Goal: Information Seeking & Learning: Learn about a topic

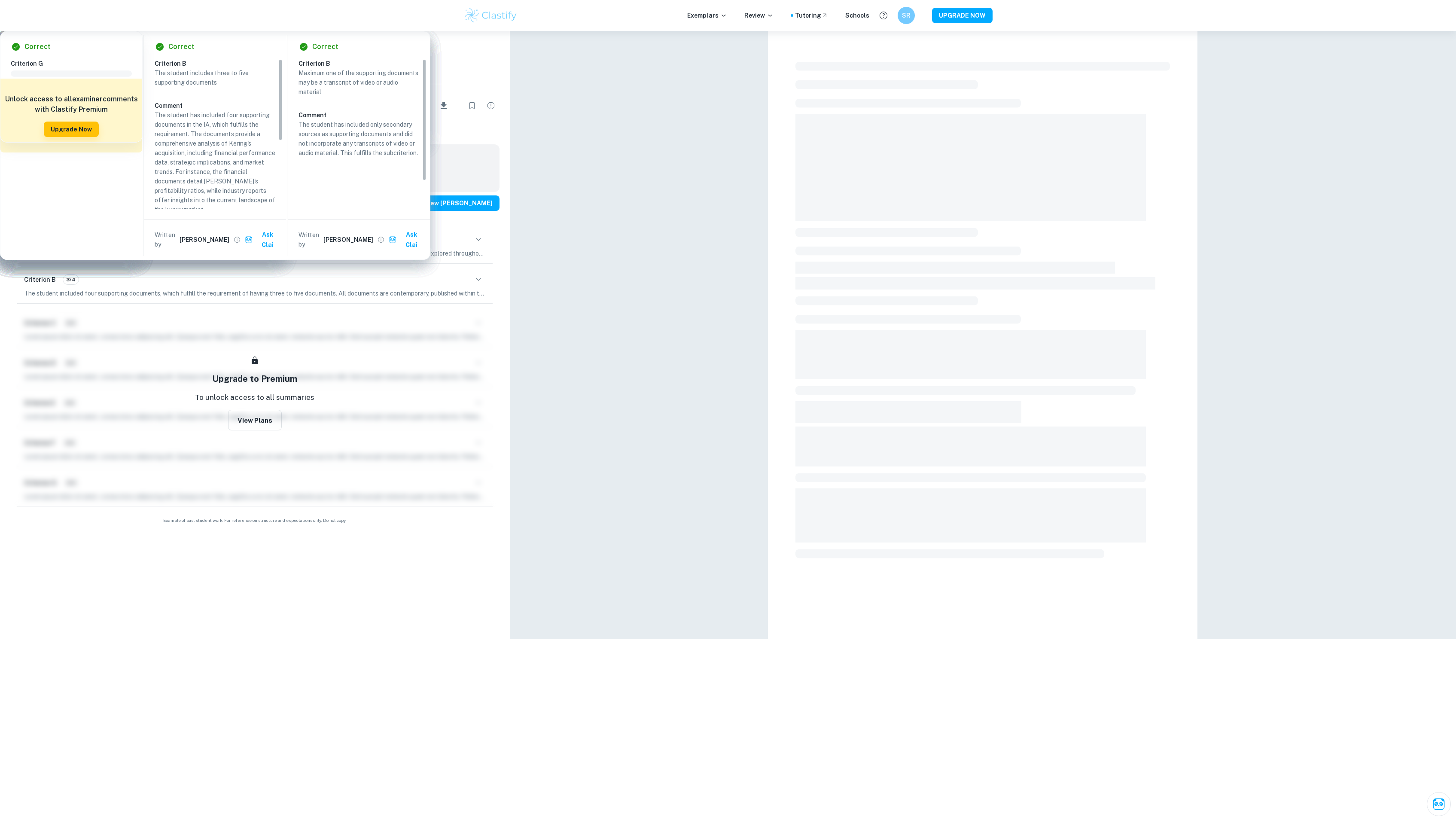
scroll to position [30, 0]
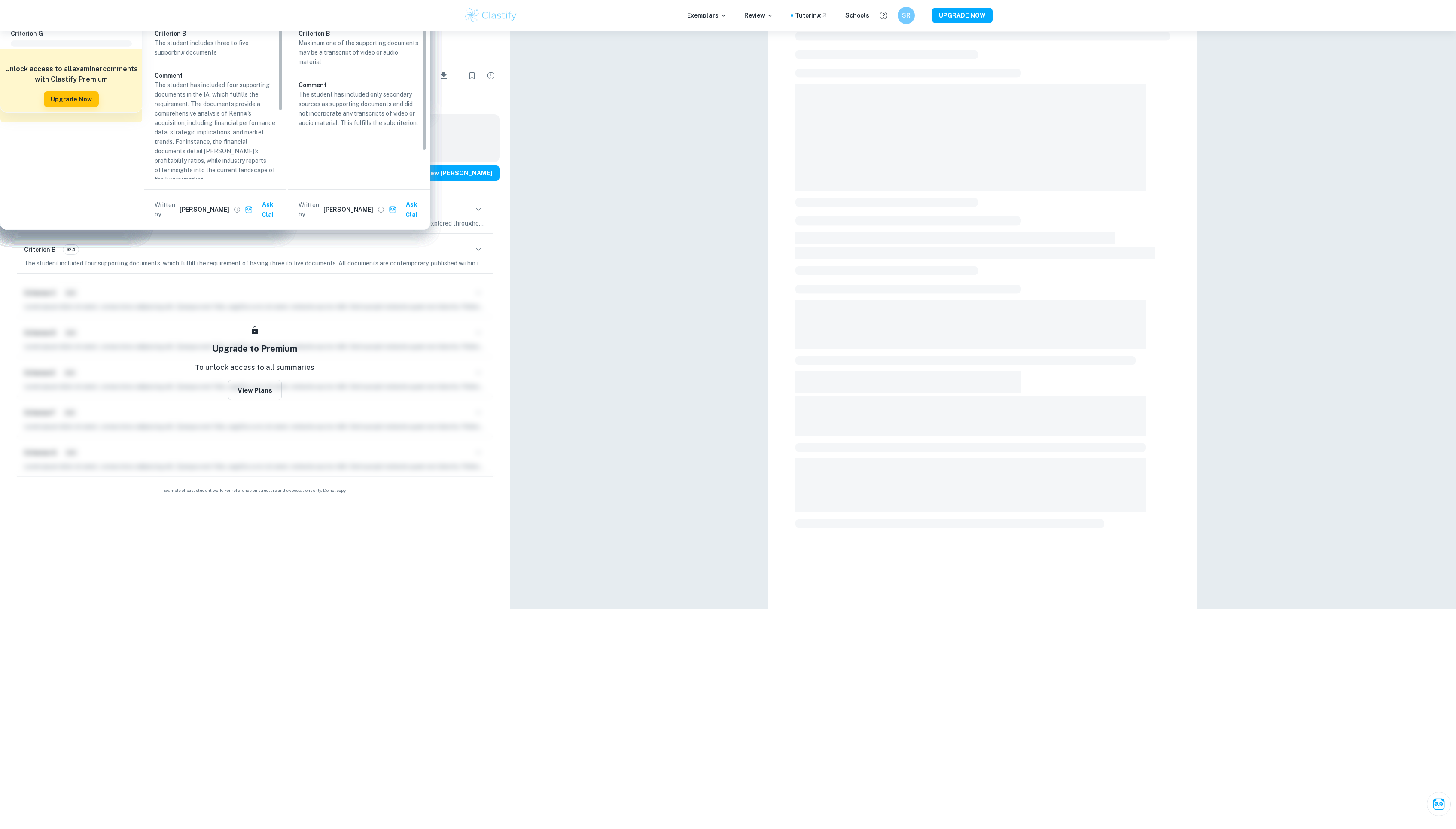
click at [1410, 0] on div "Exemplars Review Tutoring Schools SR UPGRADE NOW" at bounding box center [728, 15] width 1456 height 31
click at [972, 196] on div at bounding box center [982, 279] width 375 height 502
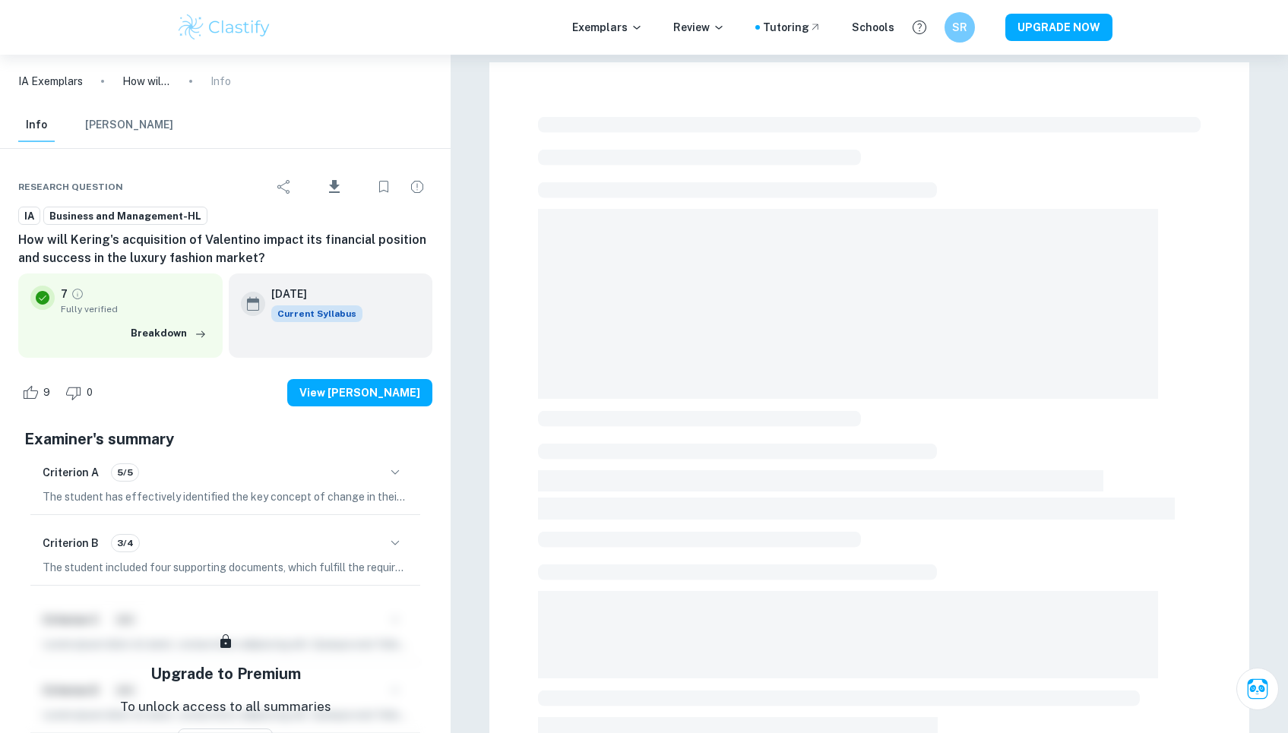
click at [50, 82] on p "IA Exemplars" at bounding box center [50, 81] width 65 height 17
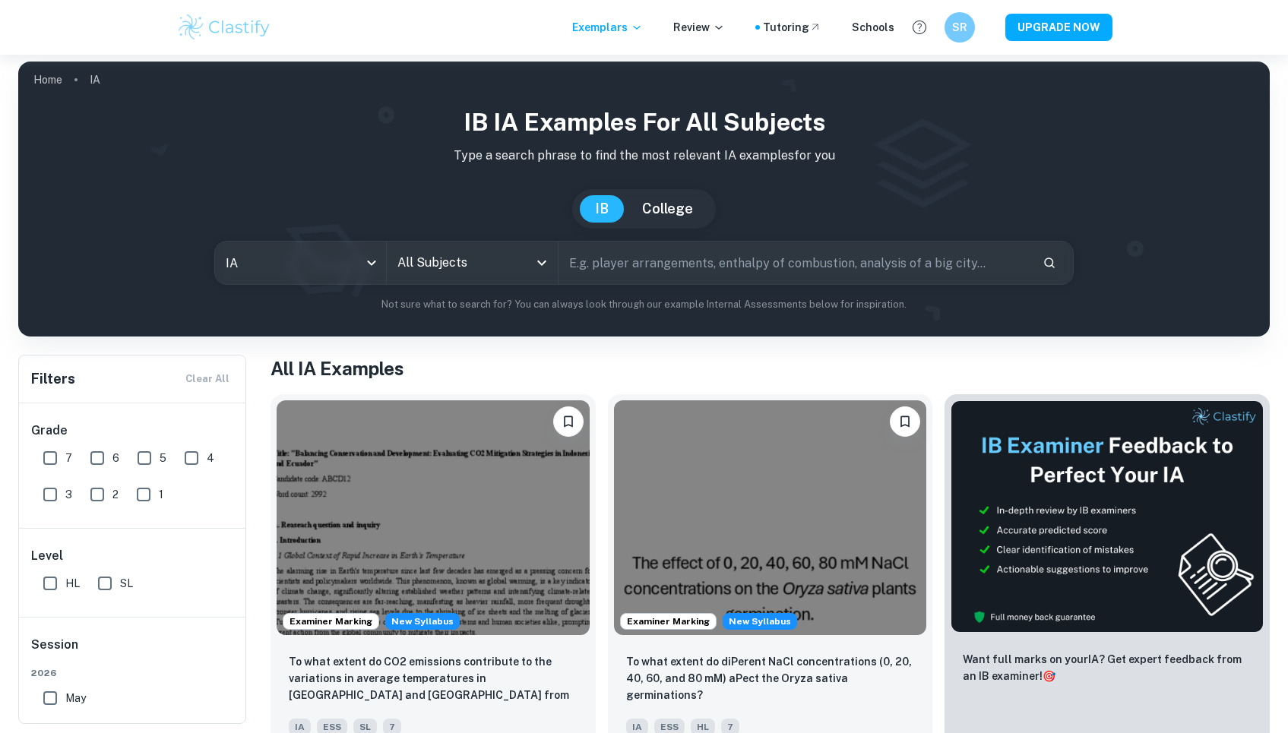
scroll to position [2, 0]
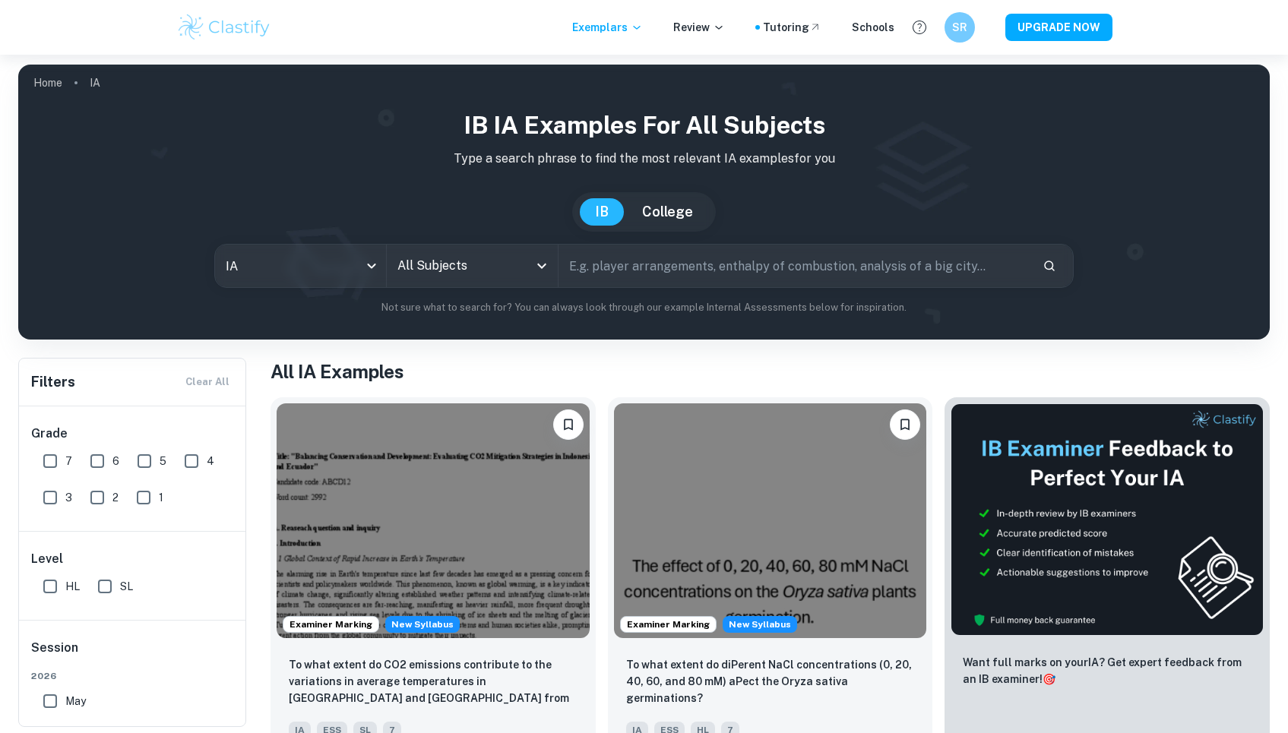
click at [488, 250] on div "All Subjects" at bounding box center [472, 266] width 171 height 43
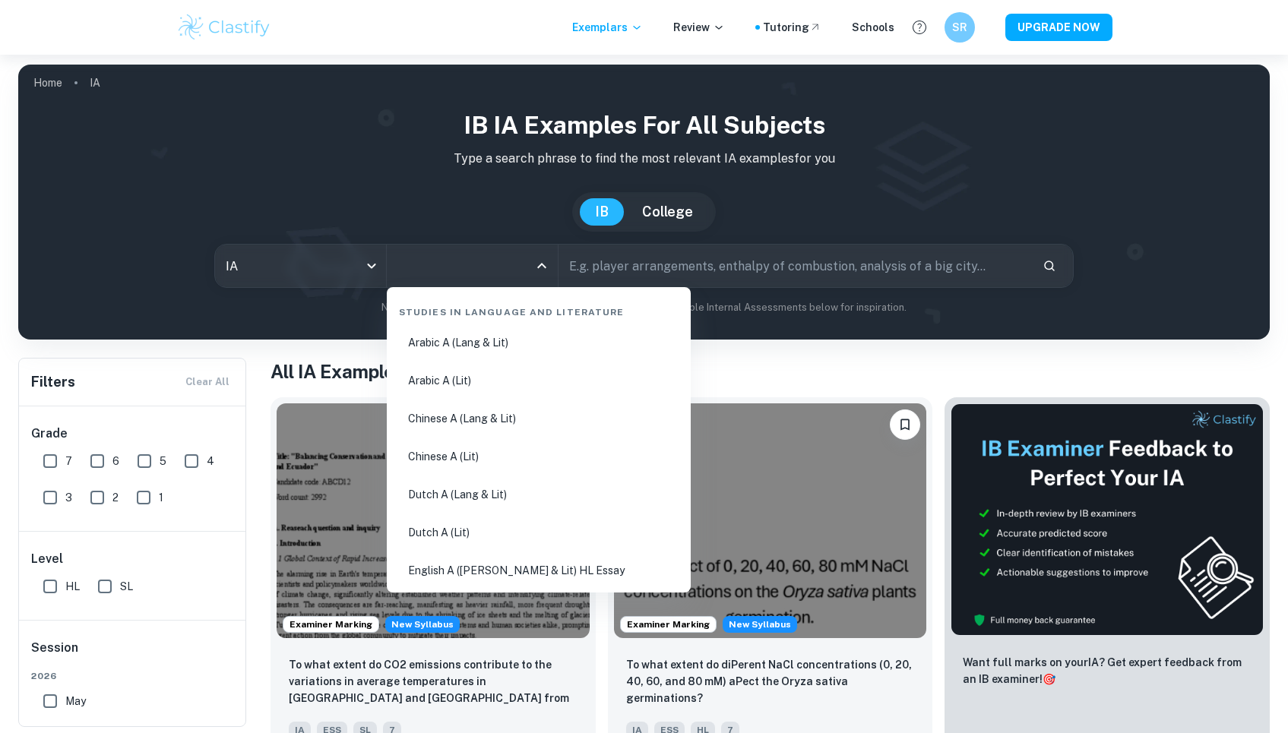
click at [486, 264] on input "All Subjects" at bounding box center [461, 266] width 134 height 29
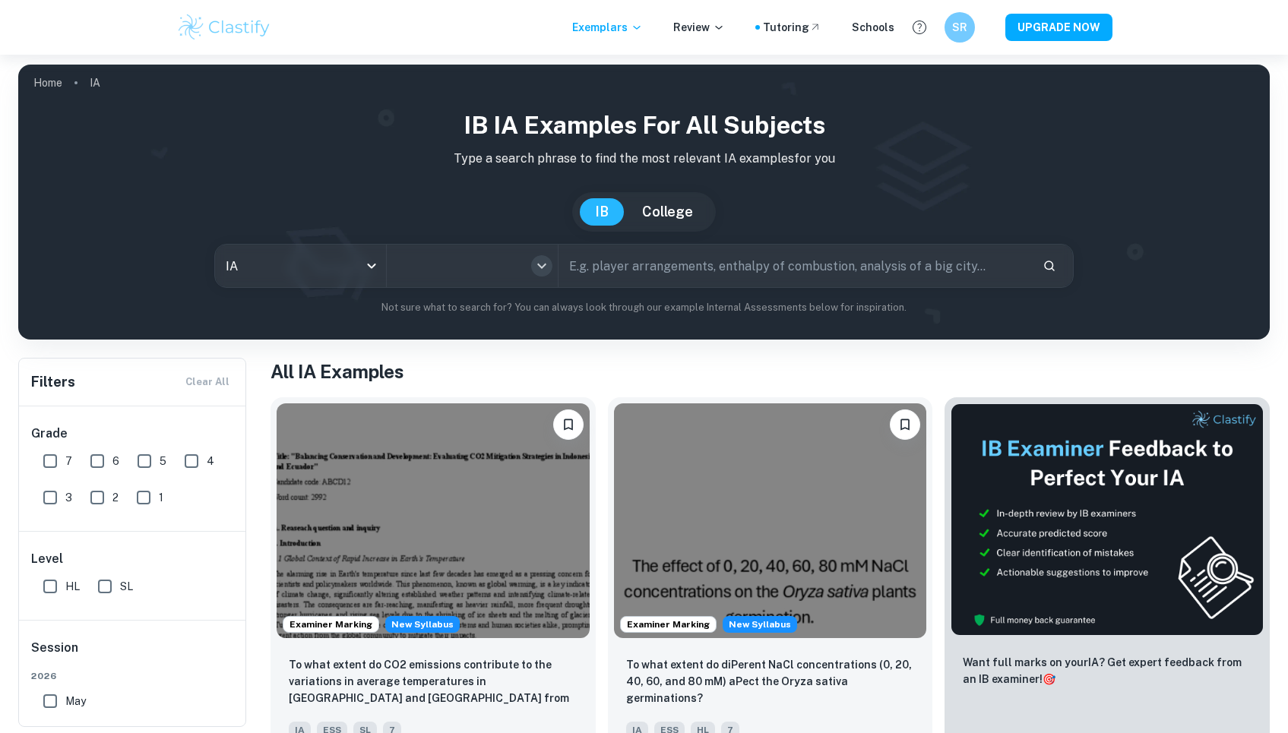
click at [538, 268] on icon "Open" at bounding box center [542, 266] width 18 height 18
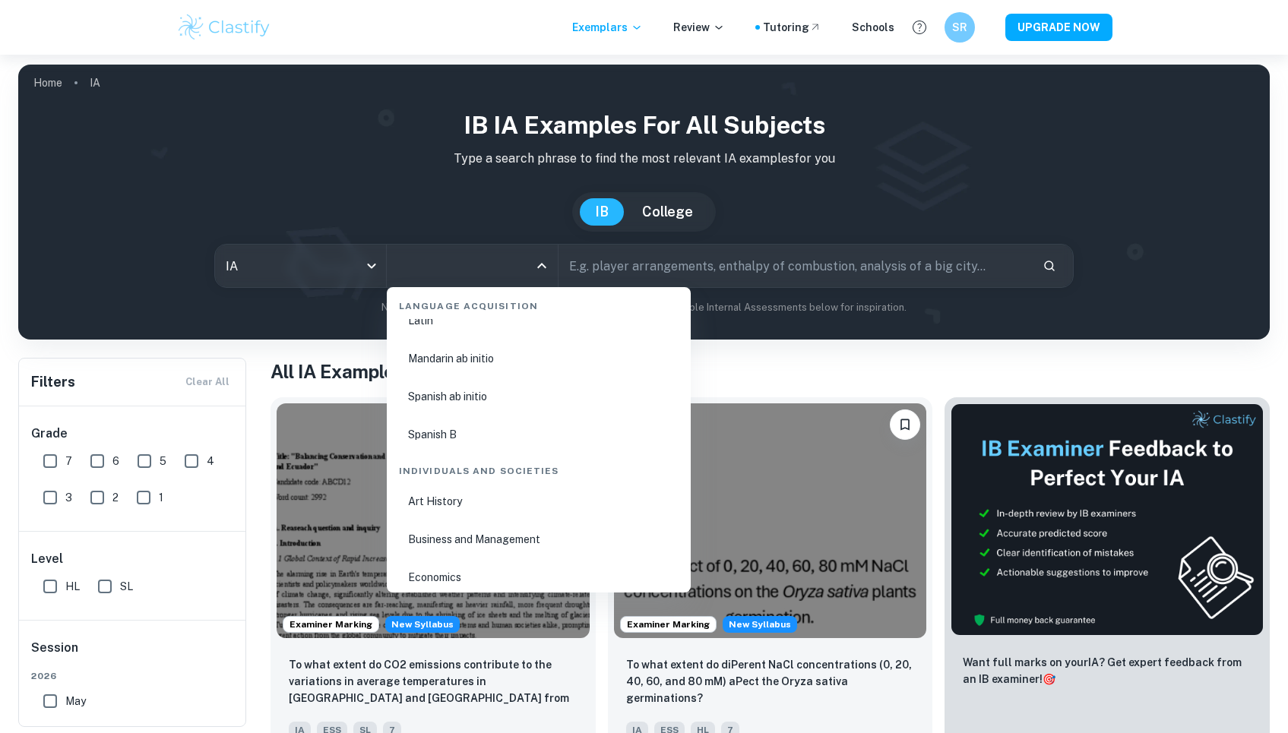
scroll to position [1669, 0]
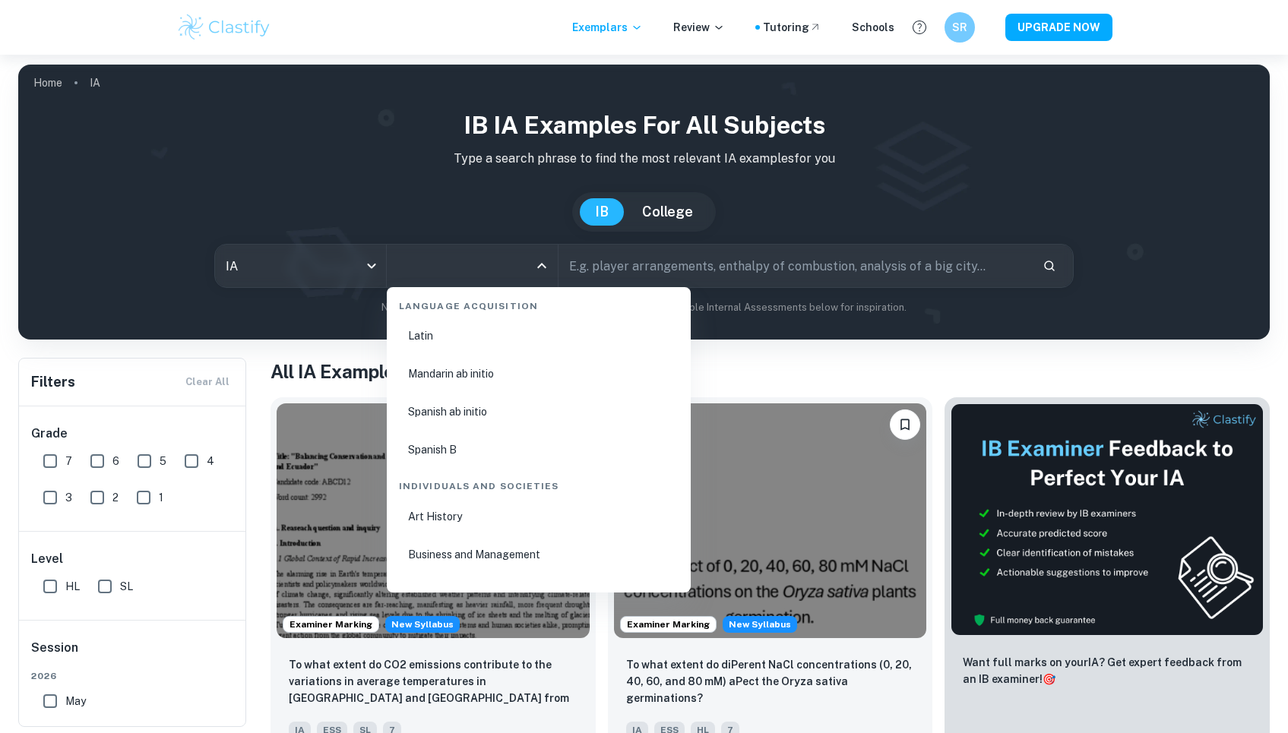
click at [481, 554] on li "Business and Management" at bounding box center [539, 554] width 292 height 35
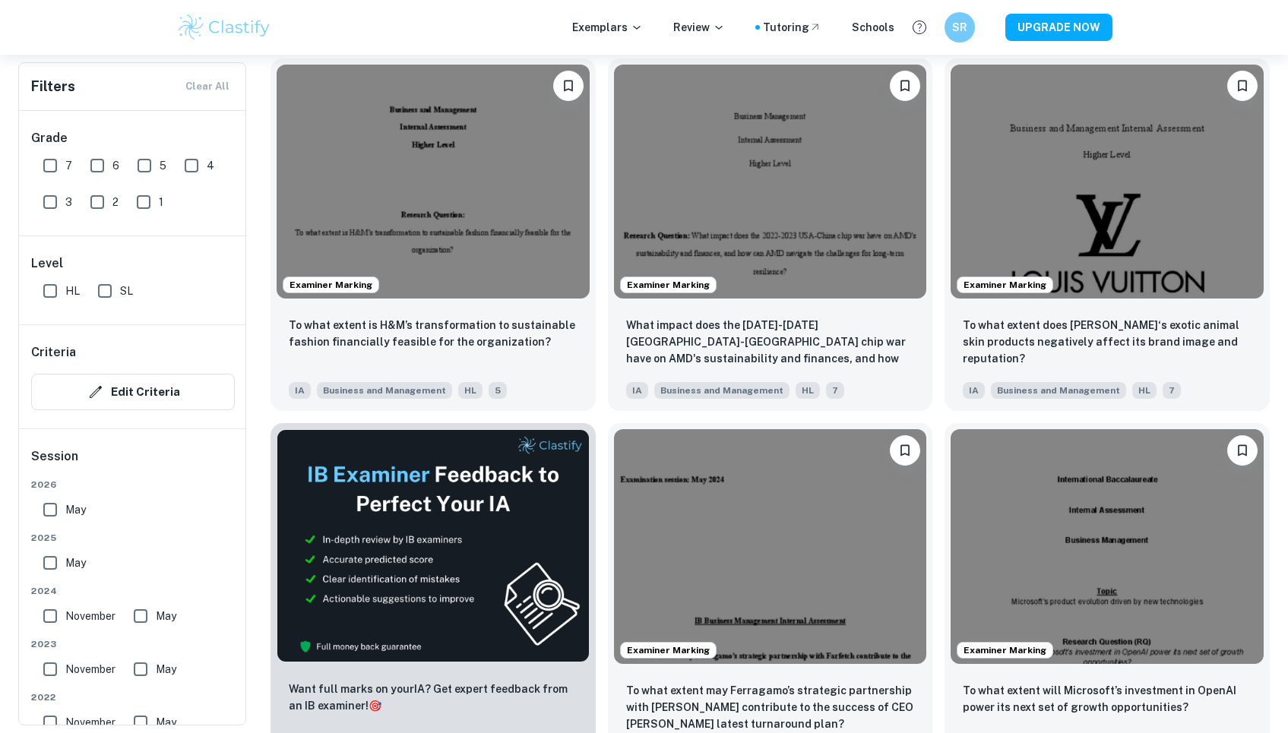
scroll to position [2312, 0]
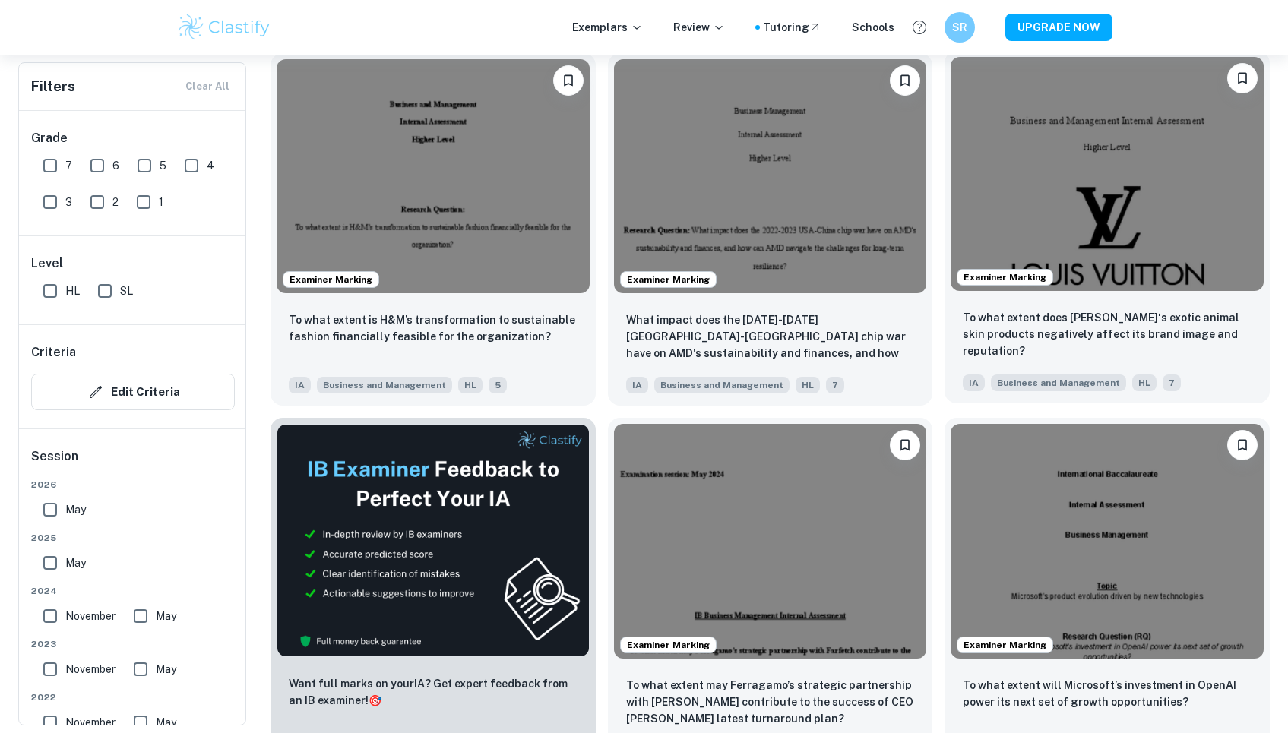
click at [1105, 218] on img at bounding box center [1107, 174] width 313 height 235
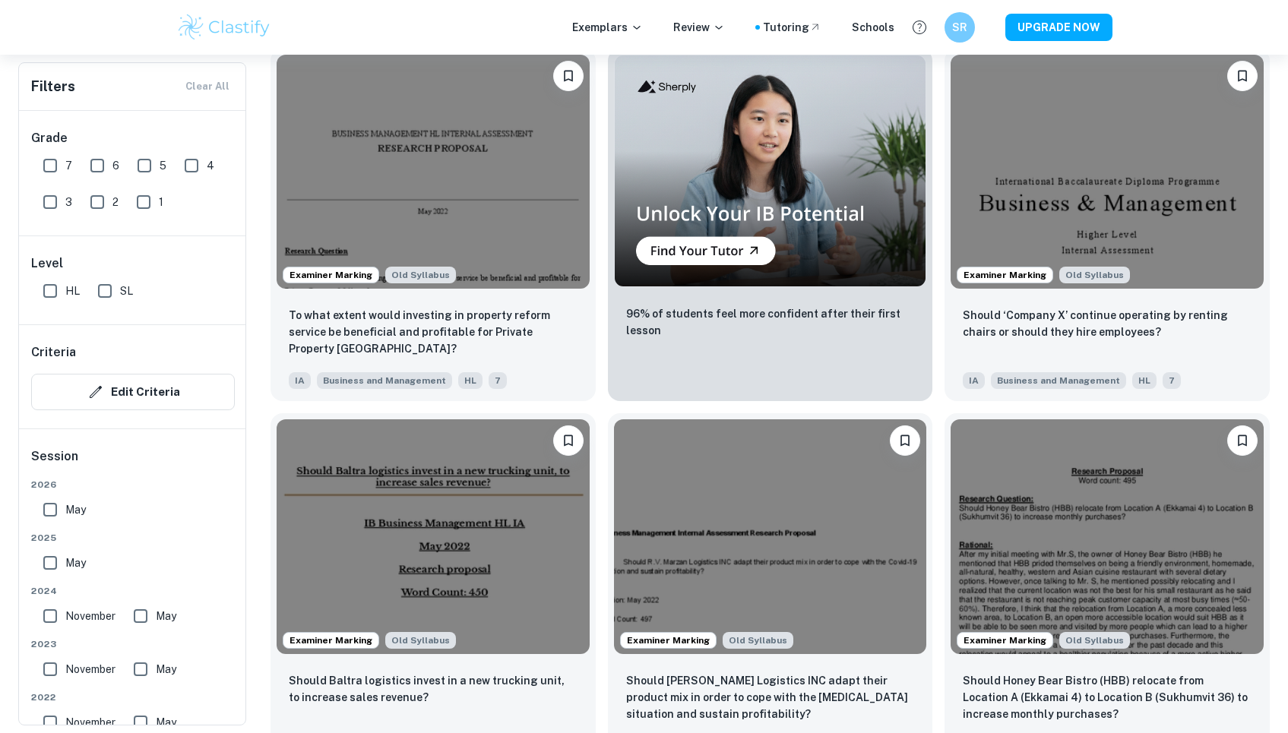
scroll to position [14746, 0]
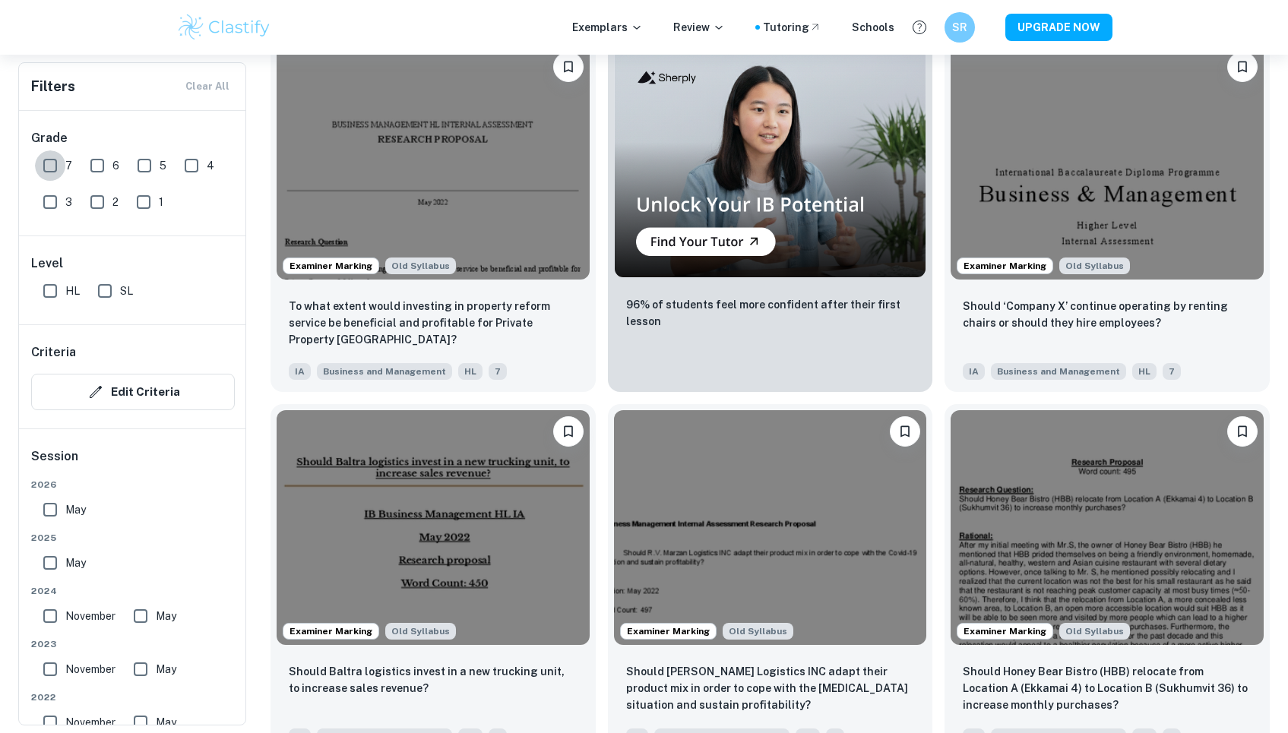
click at [48, 170] on input "7" at bounding box center [50, 165] width 30 height 30
checkbox input "true"
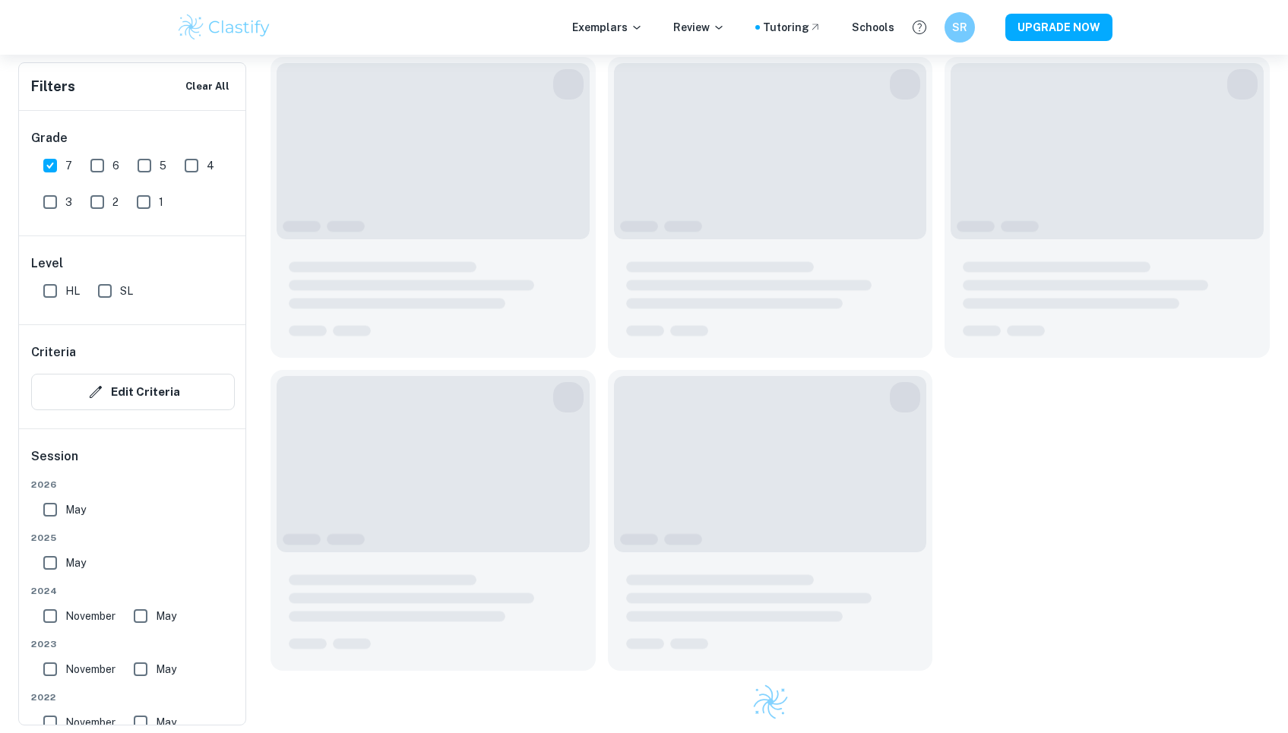
scroll to position [2083, 0]
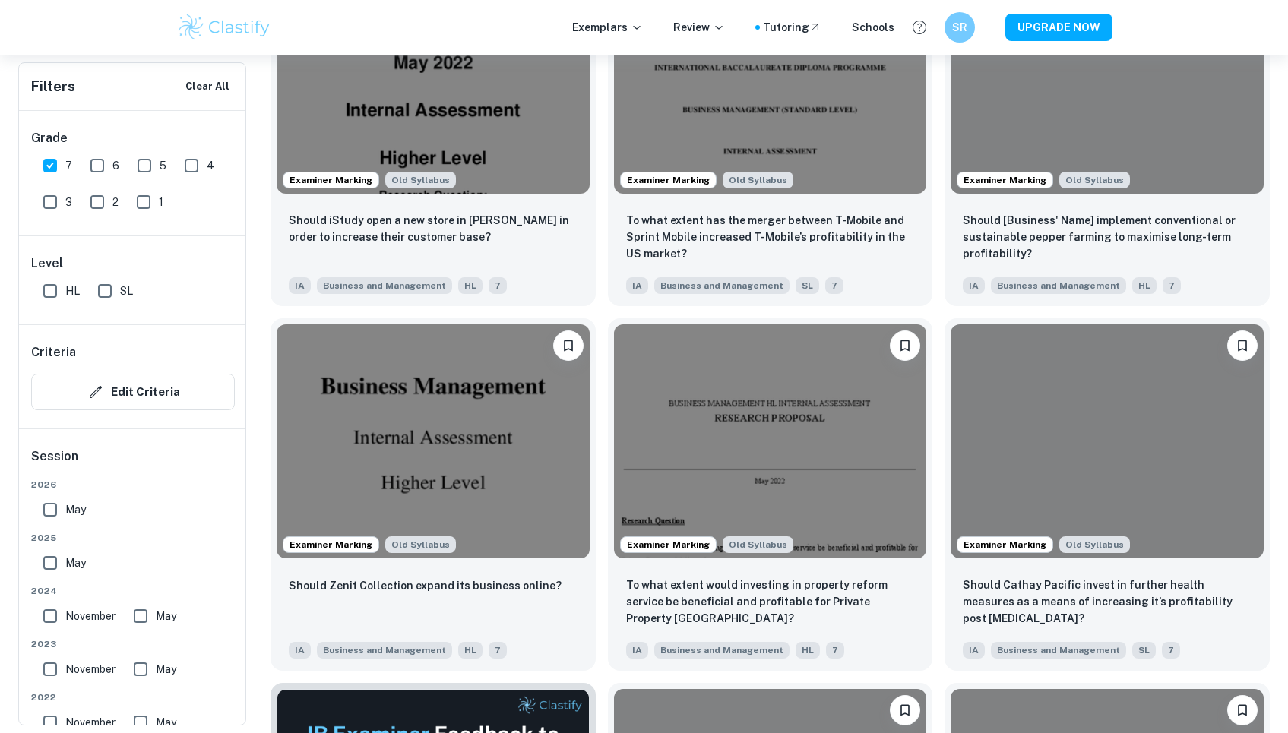
click at [49, 293] on input "HL" at bounding box center [50, 291] width 30 height 30
checkbox input "true"
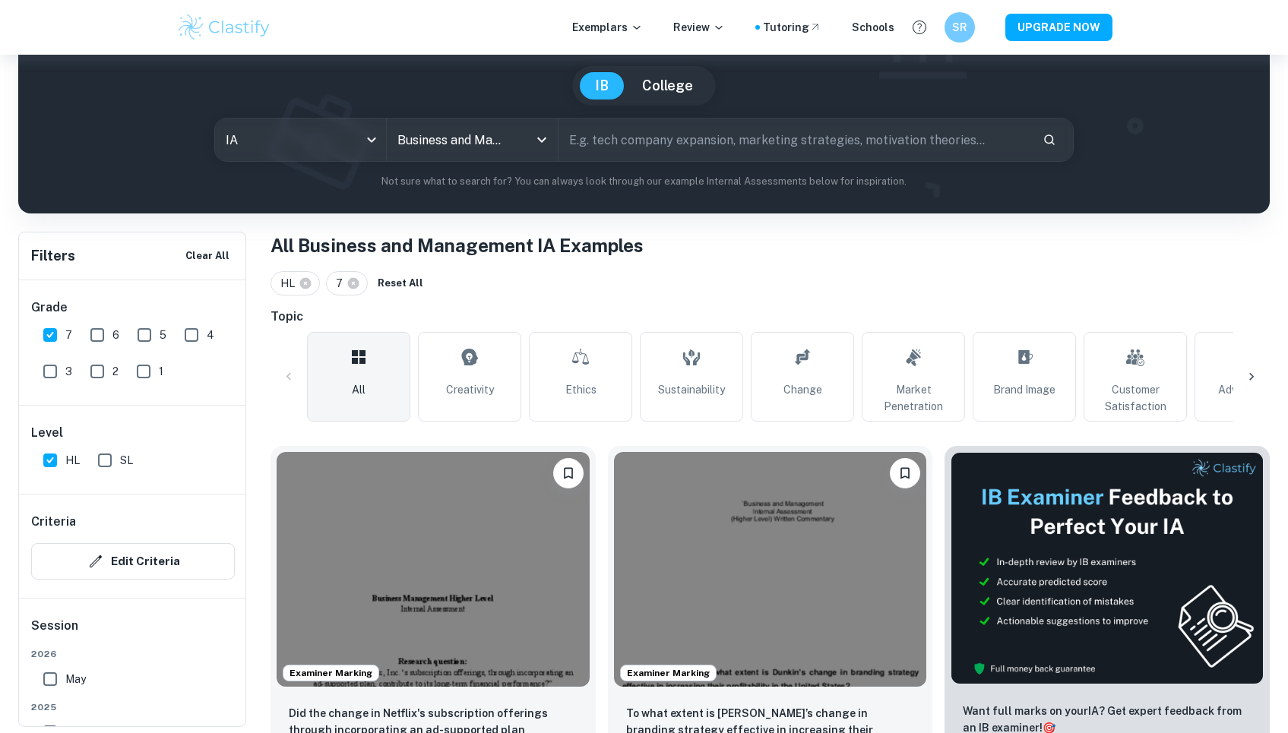
scroll to position [124, 0]
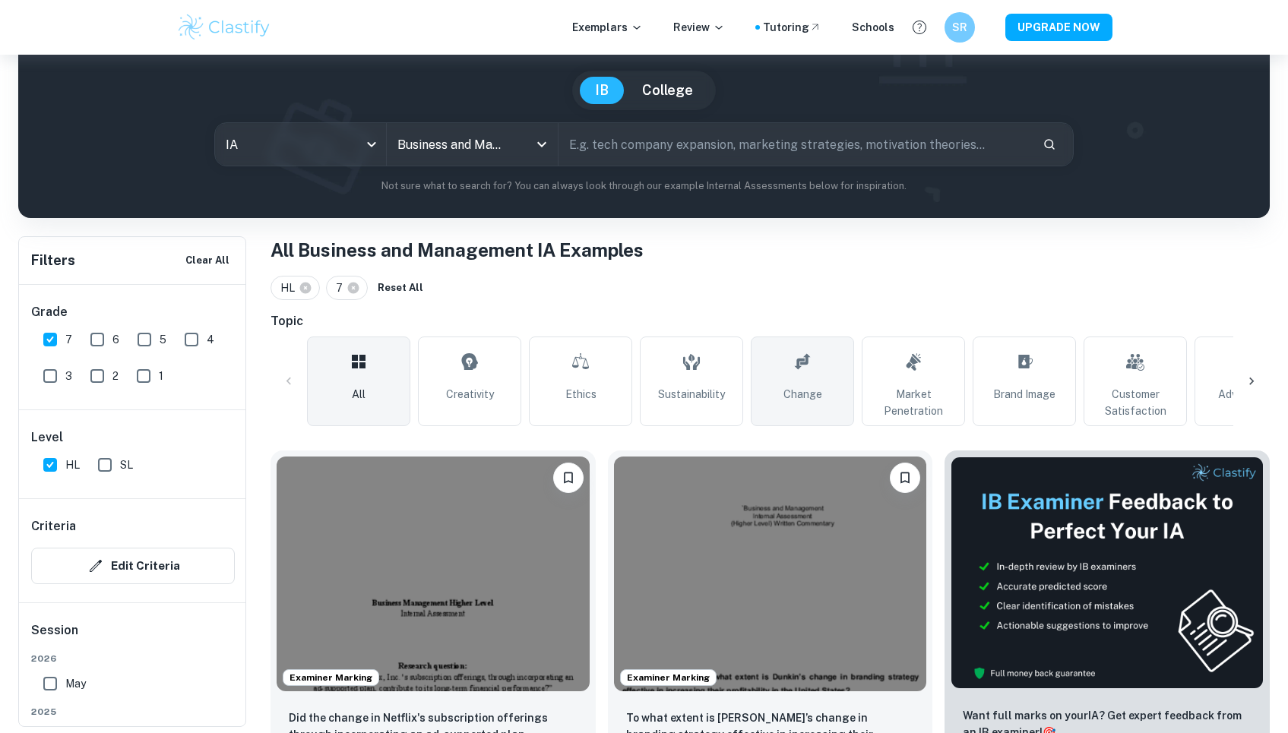
click at [820, 389] on span "Change" at bounding box center [802, 394] width 39 height 17
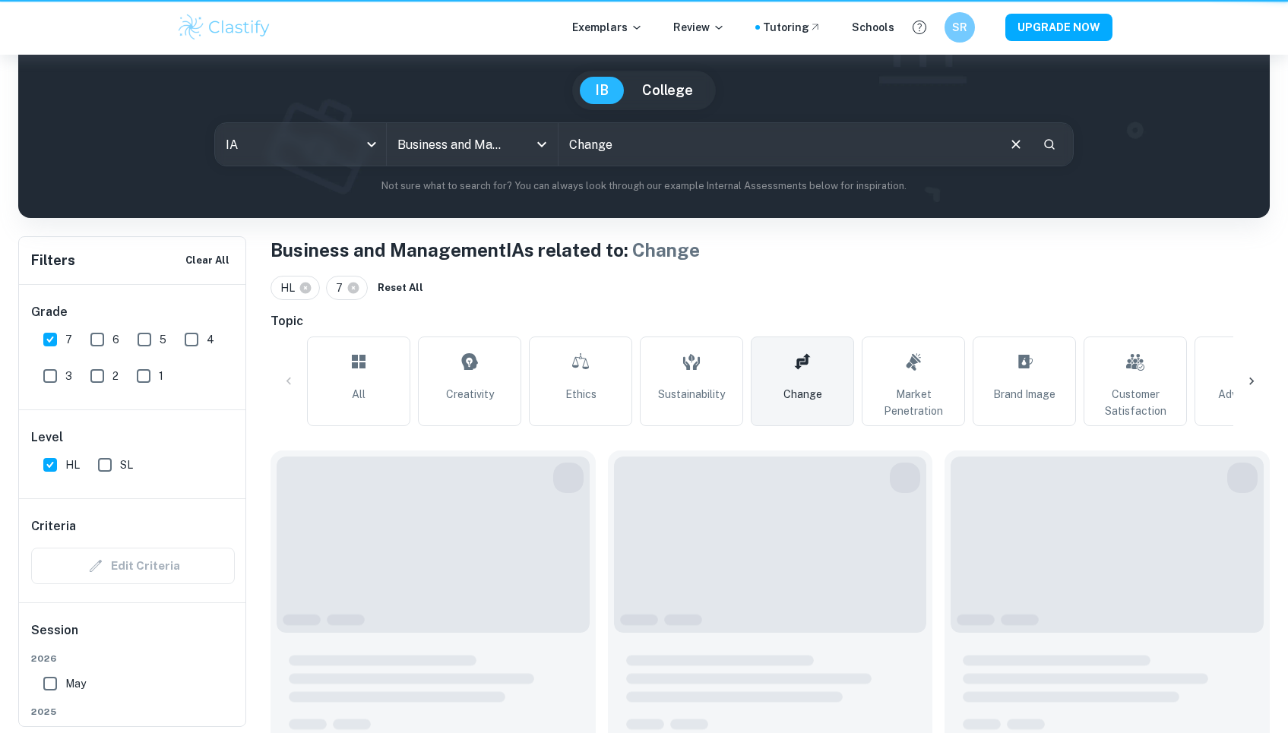
type input "Change"
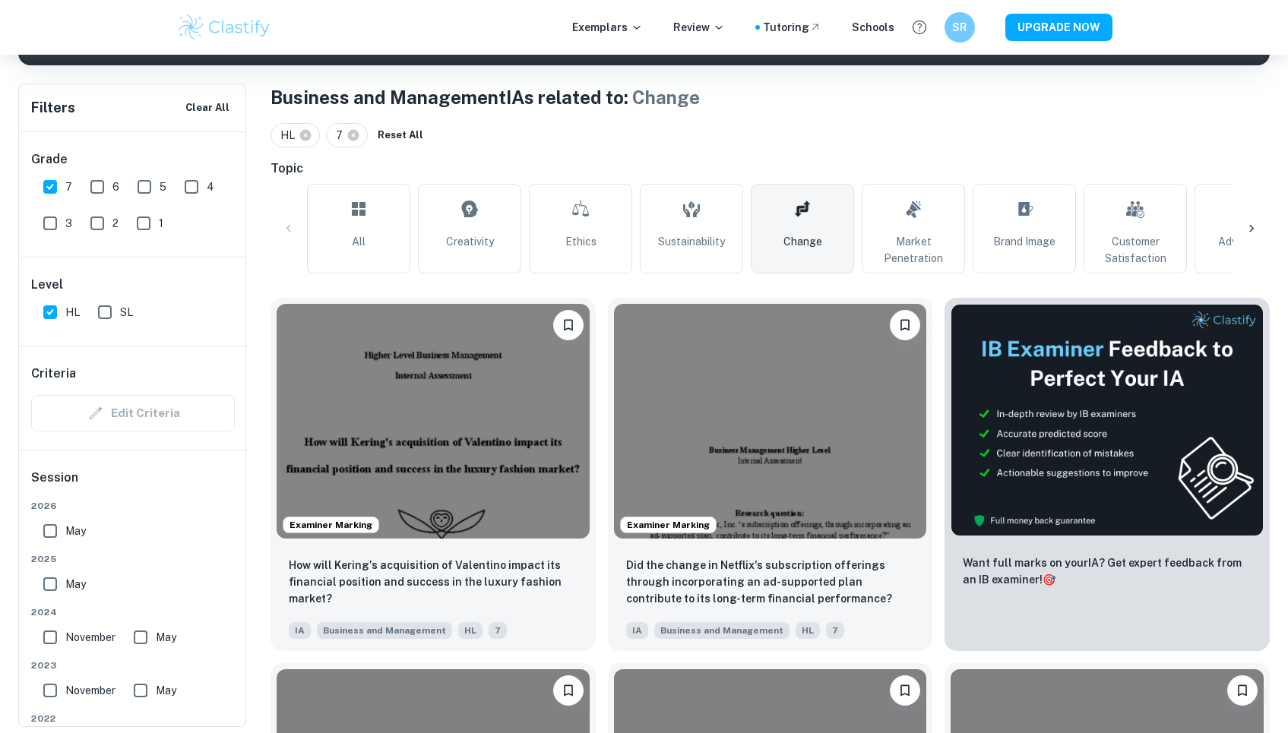
scroll to position [277, 0]
click at [440, 422] on img at bounding box center [433, 419] width 313 height 235
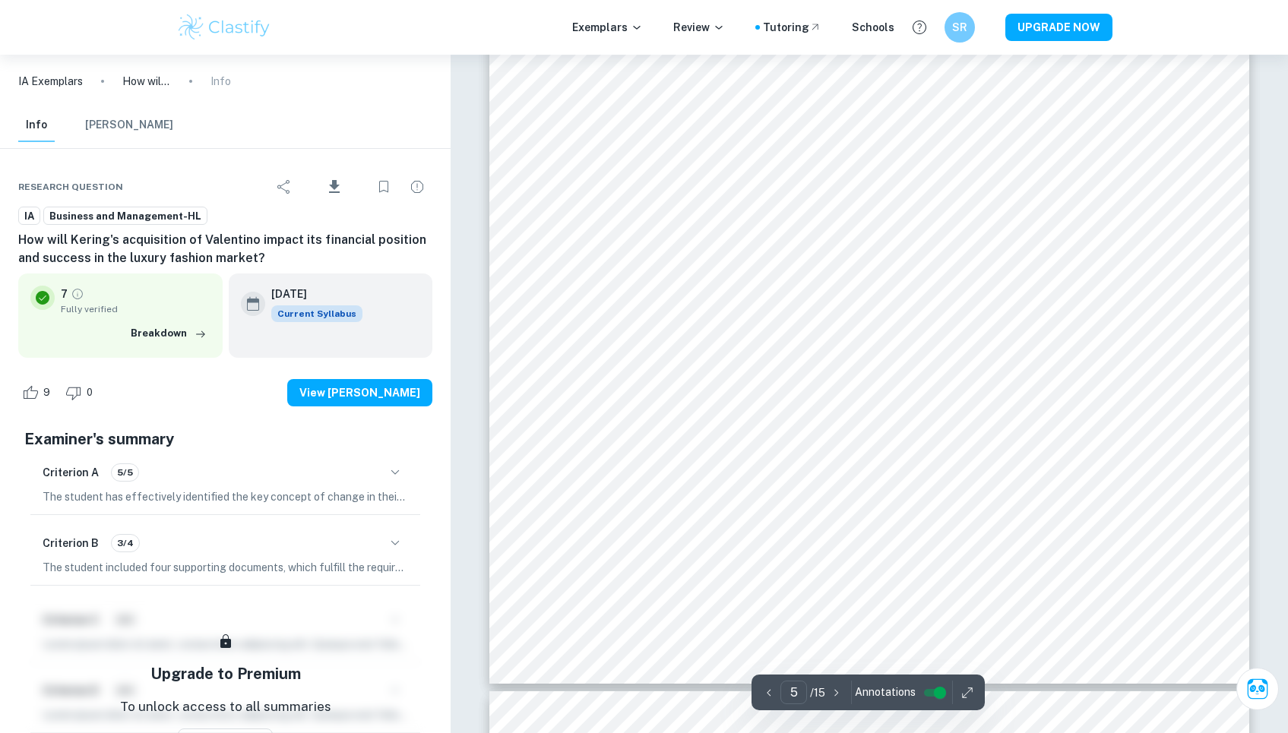
type input "6"
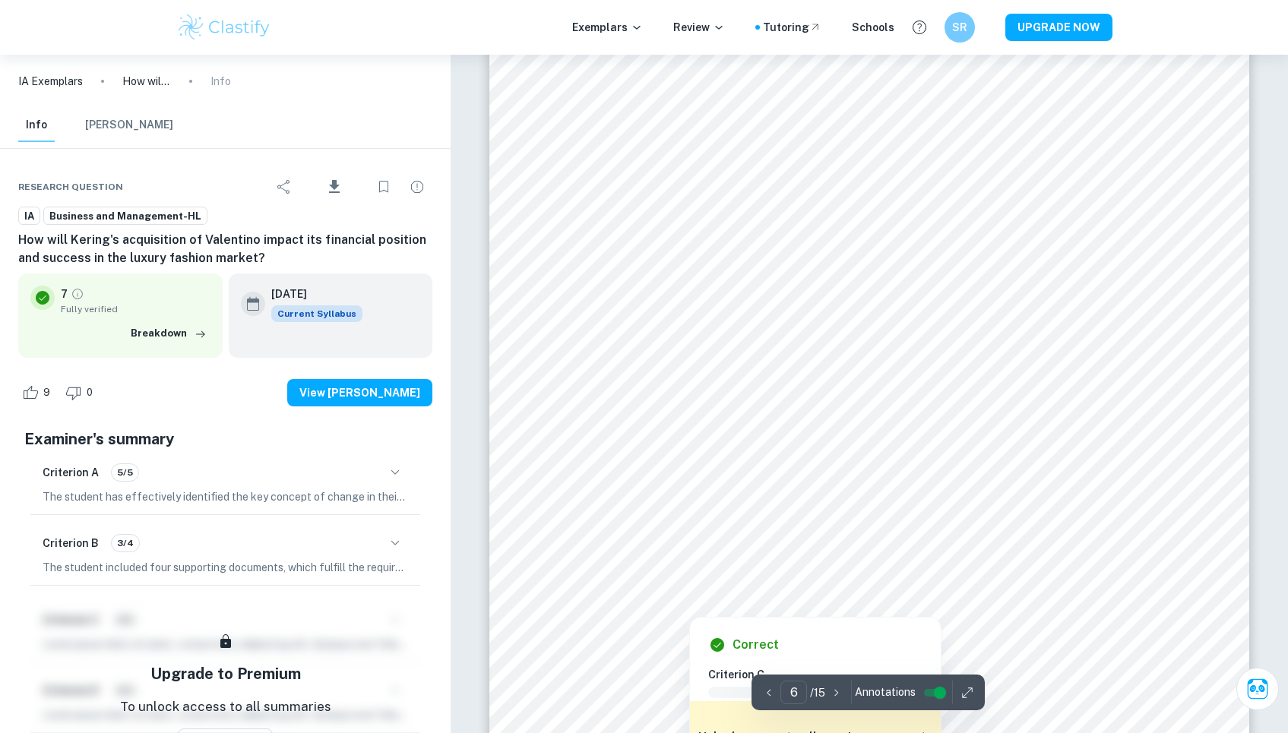
click at [929, 695] on input "controlled" at bounding box center [940, 693] width 55 height 18
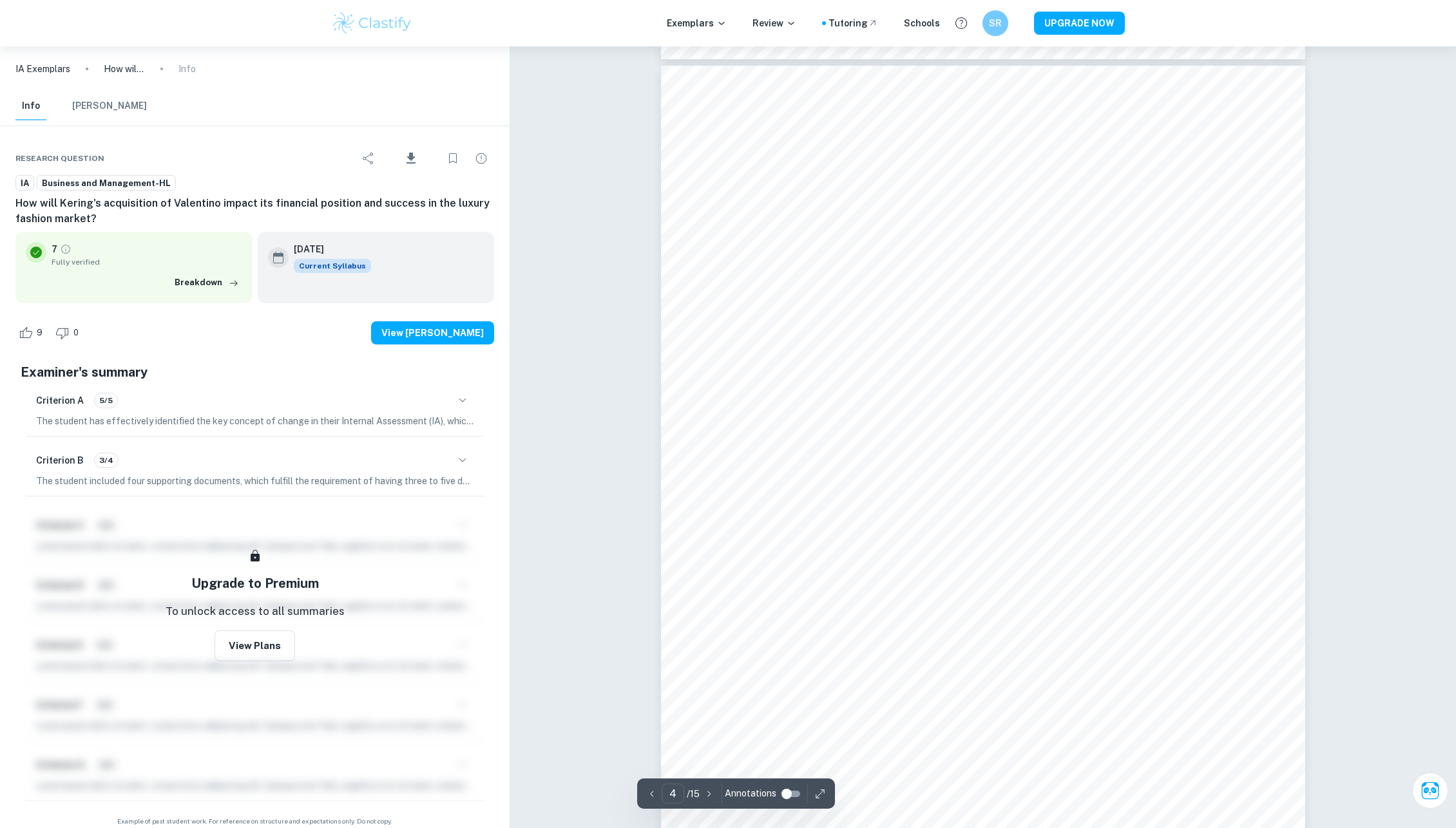
scroll to position [2721, 0]
click at [1392, 0] on div "Exemplars Review Tutoring Schools SR UPGRADE NOW" at bounding box center [728, 23] width 1456 height 47
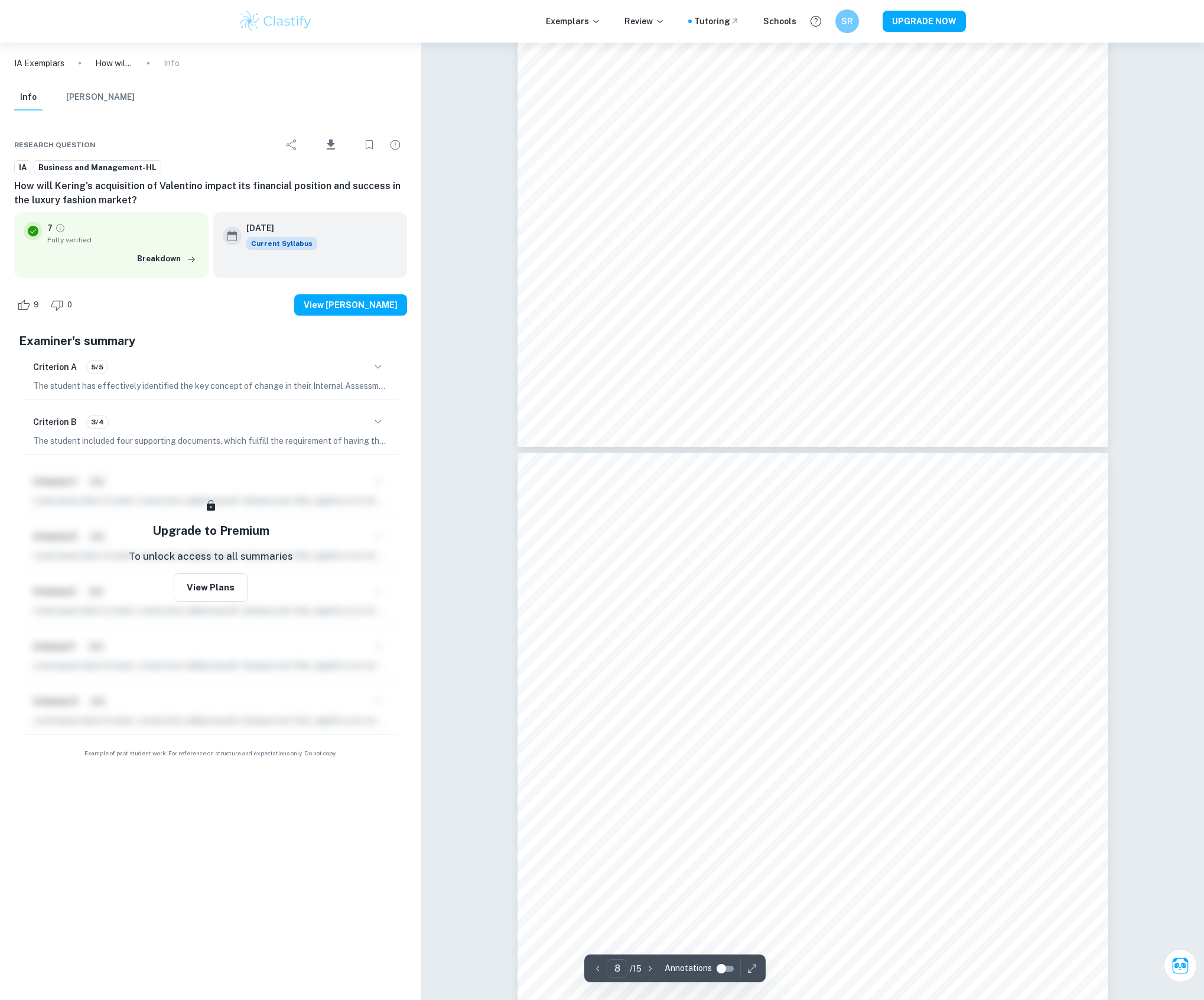
scroll to position [5228, 0]
type input "11"
